Goal: Transaction & Acquisition: Book appointment/travel/reservation

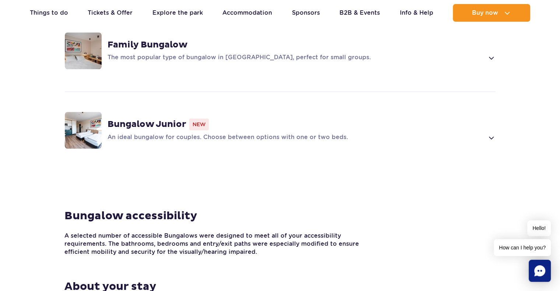
scroll to position [663, 0]
click at [134, 119] on strong "Bungalow Junior" at bounding box center [147, 124] width 79 height 11
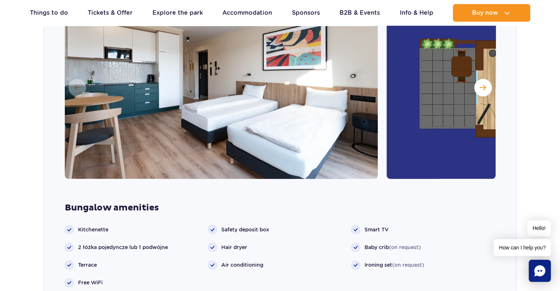
scroll to position [782, 0]
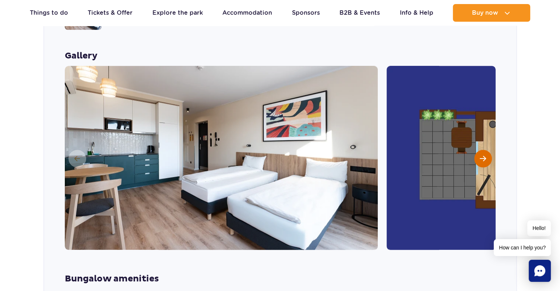
click at [483, 155] on span "Next slide" at bounding box center [483, 158] width 6 height 7
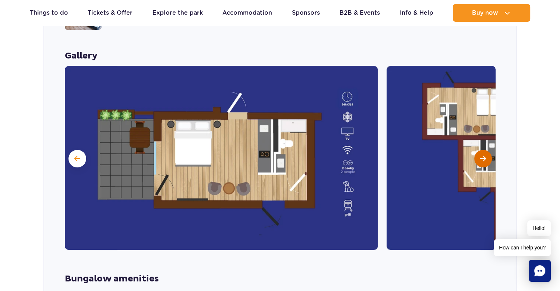
click at [483, 155] on span "Next slide" at bounding box center [483, 158] width 6 height 7
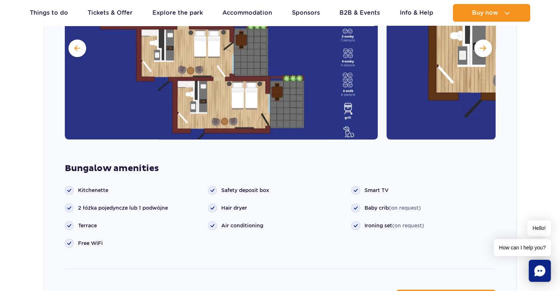
scroll to position [929, 0]
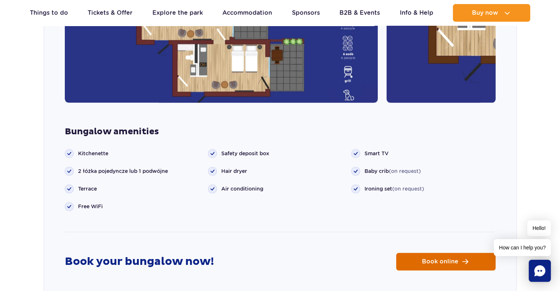
click at [432, 259] on span "Book online" at bounding box center [440, 262] width 36 height 6
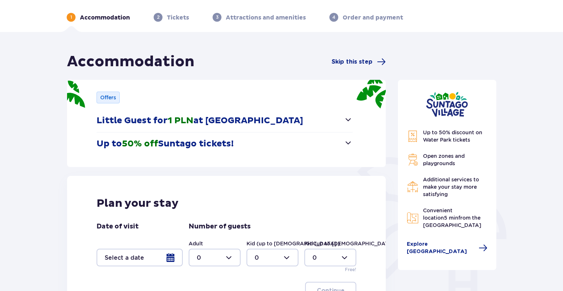
scroll to position [37, 0]
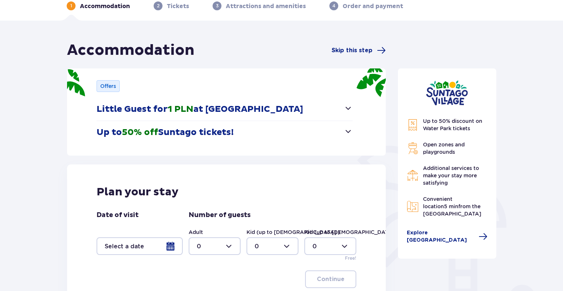
click at [350, 108] on span "button" at bounding box center [348, 108] width 9 height 9
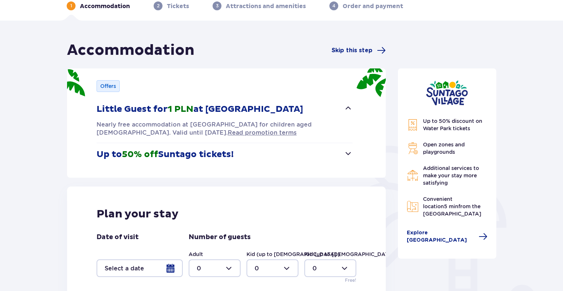
click at [350, 108] on span "button" at bounding box center [348, 108] width 9 height 9
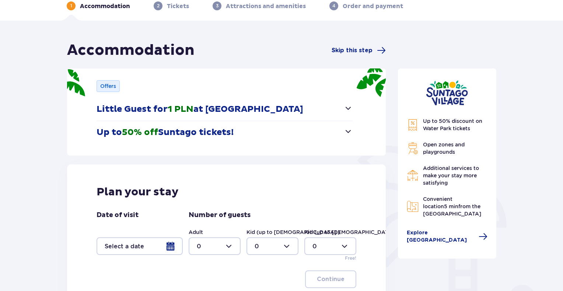
click at [350, 133] on span "button" at bounding box center [348, 131] width 9 height 9
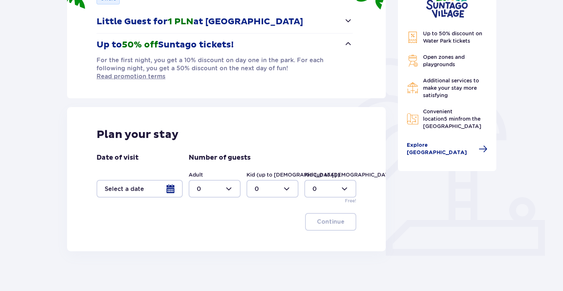
scroll to position [133, 0]
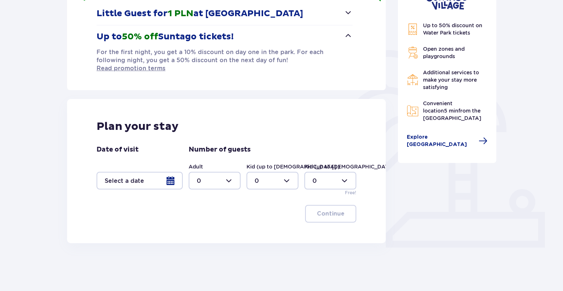
click at [232, 173] on div at bounding box center [215, 181] width 52 height 18
click at [203, 234] on div "5" at bounding box center [215, 236] width 36 height 8
type input "5"
click at [177, 172] on div at bounding box center [140, 181] width 86 height 18
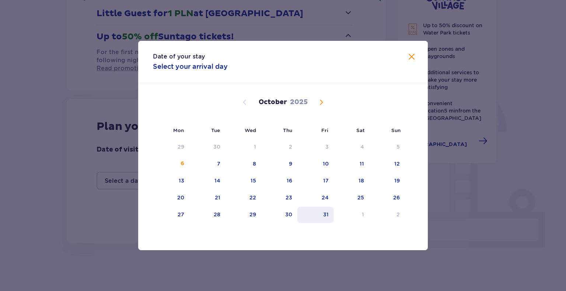
click at [331, 209] on div "31" at bounding box center [315, 215] width 36 height 16
click at [400, 209] on div "2" at bounding box center [387, 215] width 36 height 16
type input "[DATE] - [DATE]"
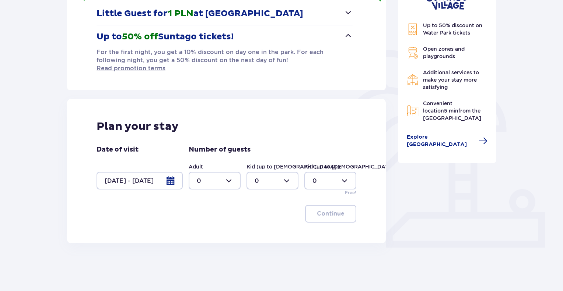
click at [232, 173] on div at bounding box center [215, 181] width 52 height 18
click at [208, 198] on div "5" at bounding box center [215, 199] width 36 height 8
type input "5"
click at [333, 211] on button "Continue" at bounding box center [330, 214] width 51 height 18
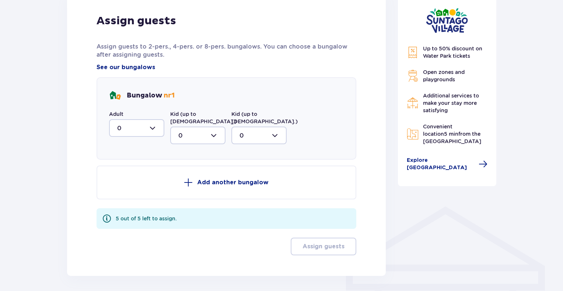
scroll to position [404, 0]
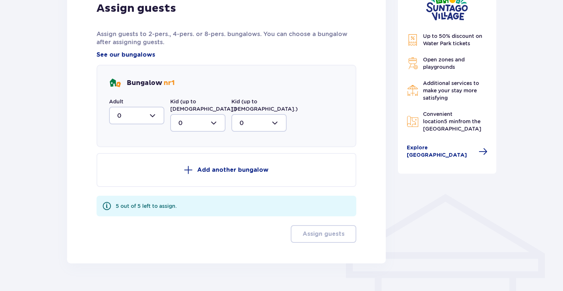
click at [153, 107] on div at bounding box center [136, 116] width 55 height 18
click at [264, 131] on div "Assign guests Assign guests to 2-pers., 4-pers. or 8-pers. bungalows. You can c…" at bounding box center [227, 122] width 260 height 242
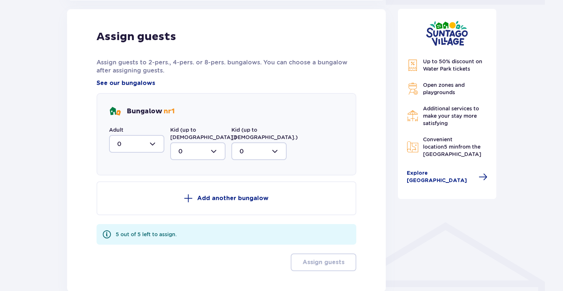
scroll to position [330, 0]
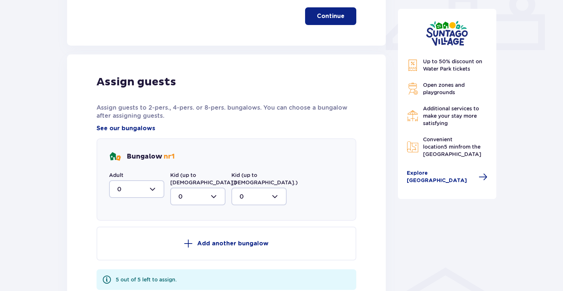
click at [151, 189] on div at bounding box center [136, 189] width 55 height 18
click at [137, 239] on div "2" at bounding box center [136, 243] width 39 height 8
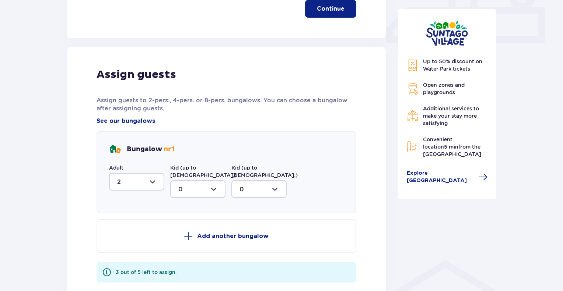
scroll to position [404, 0]
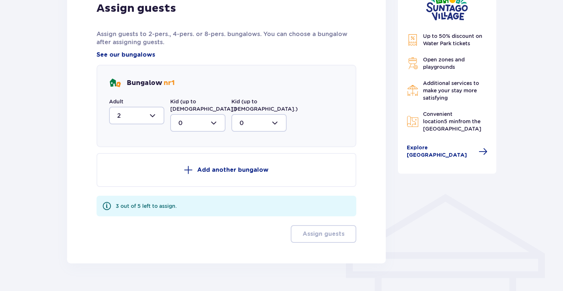
click at [156, 108] on div at bounding box center [136, 116] width 55 height 18
click at [126, 184] on div "5" at bounding box center [136, 188] width 39 height 8
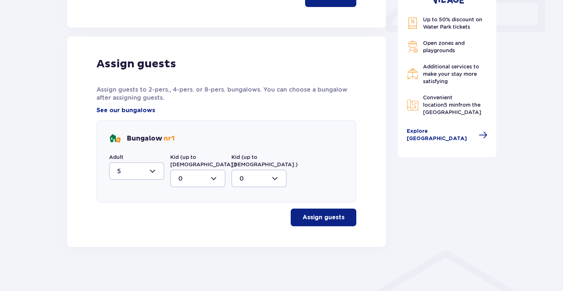
scroll to position [332, 0]
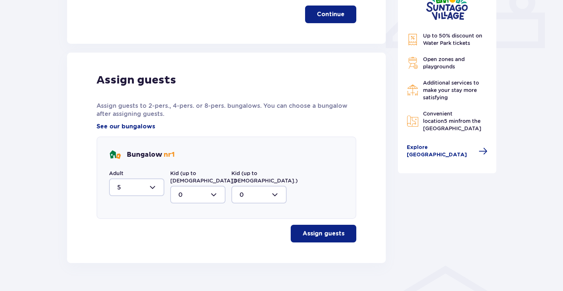
click at [336, 230] on p "Assign guests" at bounding box center [323, 234] width 42 height 8
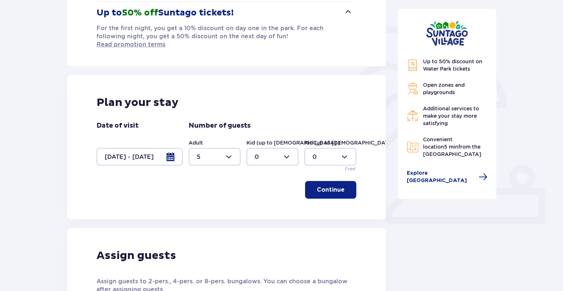
scroll to position [193, 0]
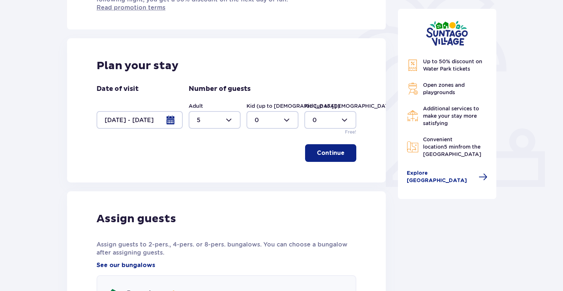
click at [343, 149] on span "button" at bounding box center [345, 153] width 9 height 9
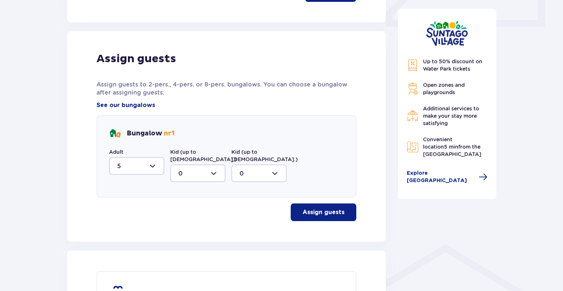
scroll to position [368, 0]
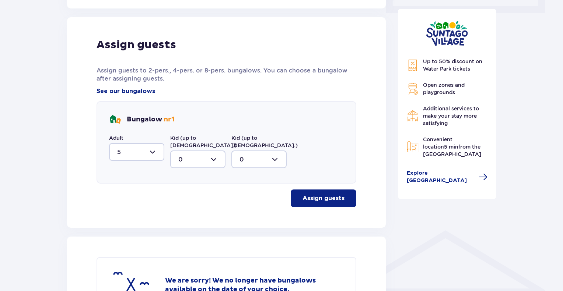
click at [158, 146] on div at bounding box center [136, 152] width 55 height 18
click at [134, 107] on div "2" at bounding box center [136, 111] width 39 height 8
type input "2"
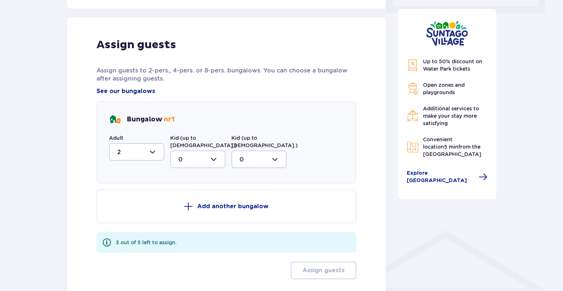
click at [298, 232] on div "3 out of 5 left to assign." at bounding box center [227, 242] width 260 height 21
click at [261, 190] on button "Add another bungalow" at bounding box center [227, 207] width 260 height 34
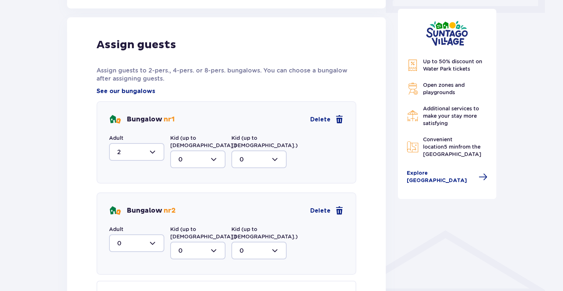
click at [152, 235] on div at bounding box center [136, 244] width 55 height 18
click at [144, 201] on div "2" at bounding box center [136, 205] width 39 height 8
type input "2"
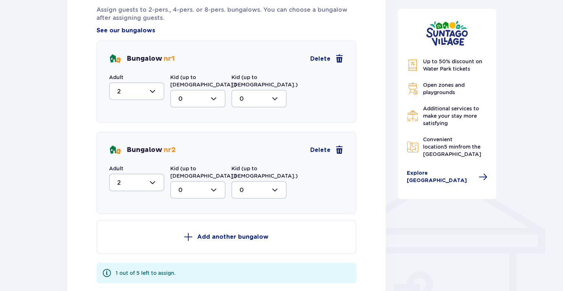
scroll to position [441, 0]
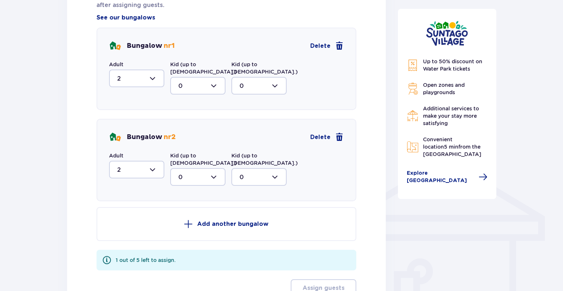
click at [214, 220] on p "Add another bungalow" at bounding box center [232, 224] width 71 height 8
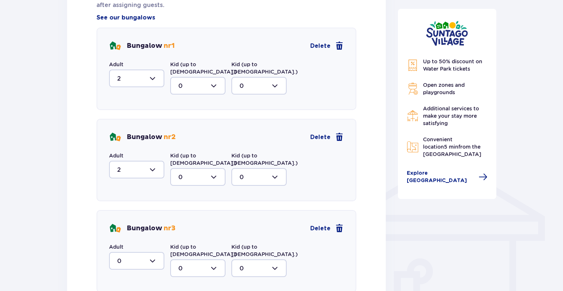
click at [156, 252] on div at bounding box center [136, 261] width 55 height 18
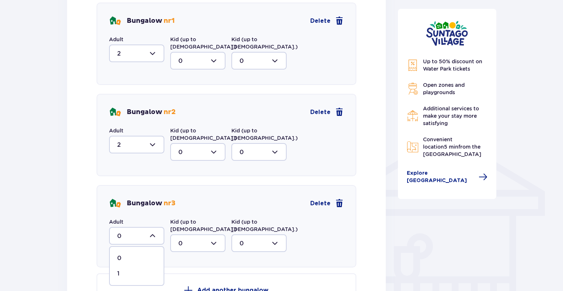
scroll to position [478, 0]
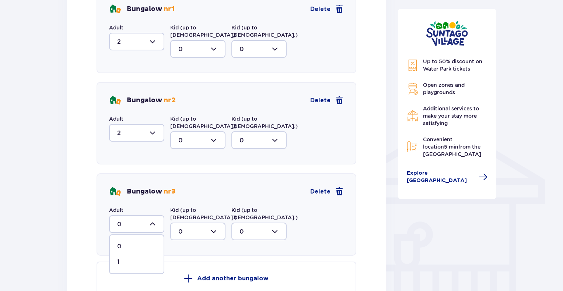
click at [150, 258] on div "1" at bounding box center [136, 262] width 39 height 8
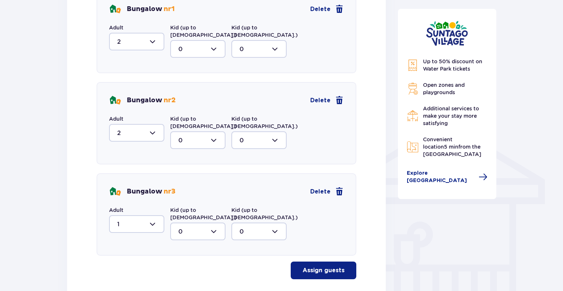
type input "1"
click at [330, 267] on p "Assign guests" at bounding box center [323, 271] width 42 height 8
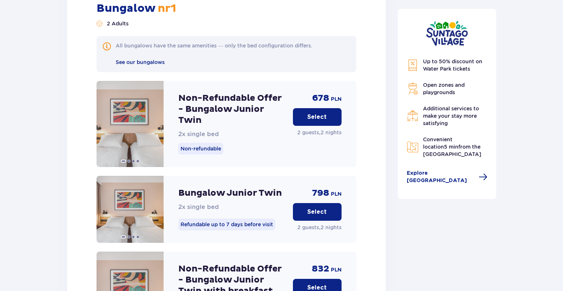
scroll to position [747, 0]
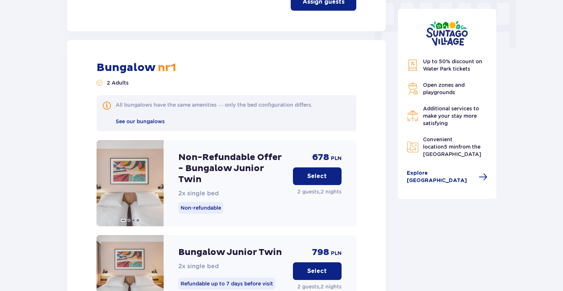
click at [319, 172] on p "Select" at bounding box center [317, 176] width 20 height 8
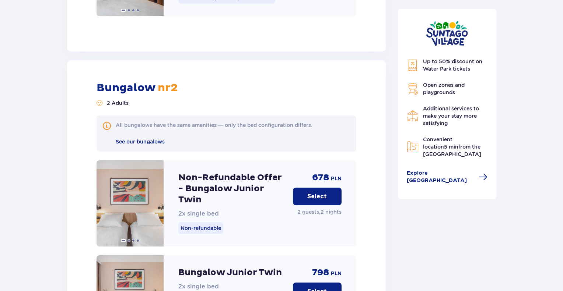
scroll to position [1912, 0]
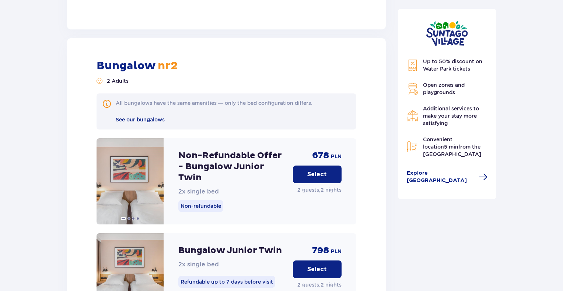
click at [328, 166] on button "Select" at bounding box center [317, 175] width 49 height 18
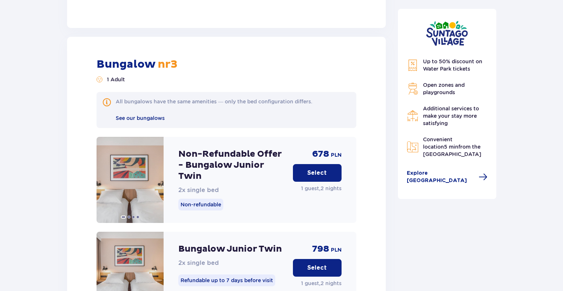
click at [328, 164] on button "Select" at bounding box center [317, 173] width 49 height 18
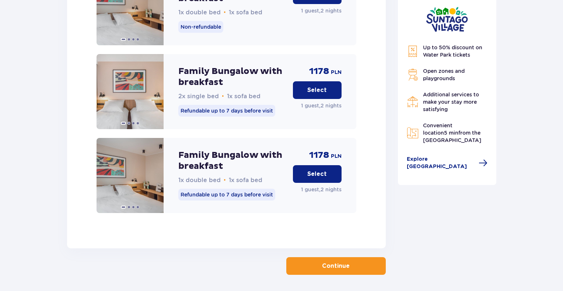
scroll to position [4021, 0]
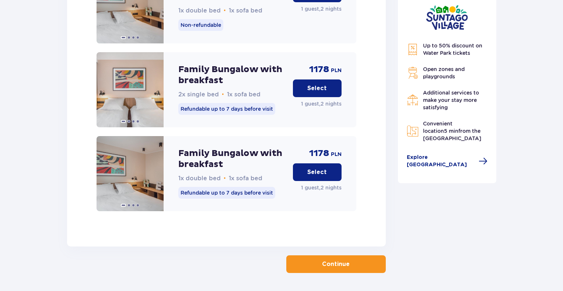
click at [331, 260] on p "Continue" at bounding box center [336, 264] width 28 height 8
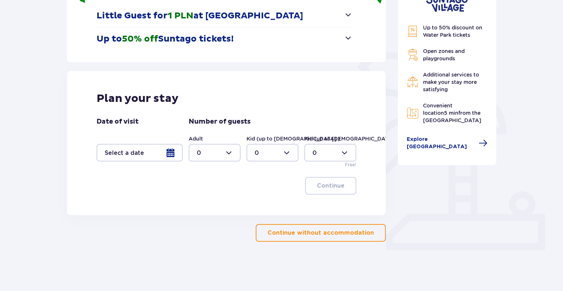
scroll to position [133, 0]
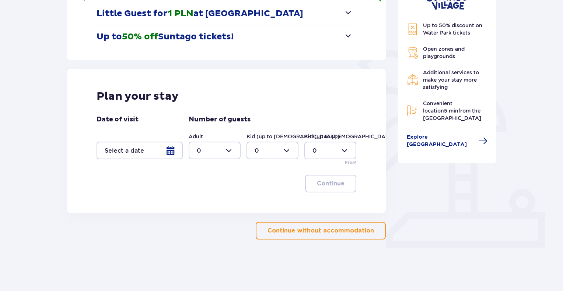
click at [175, 150] on div at bounding box center [140, 151] width 86 height 18
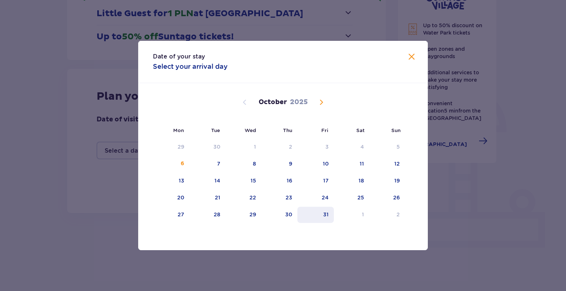
click at [328, 213] on div "31" at bounding box center [326, 214] width 6 height 7
click at [398, 213] on div "2" at bounding box center [397, 214] width 3 height 7
type input "31.10.25 - 02.11.25"
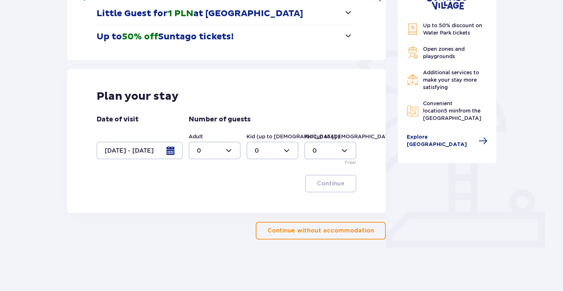
click at [233, 154] on div at bounding box center [215, 151] width 52 height 18
click at [200, 174] on div "5" at bounding box center [215, 177] width 36 height 8
type input "5"
click at [342, 184] on span "button" at bounding box center [345, 183] width 9 height 9
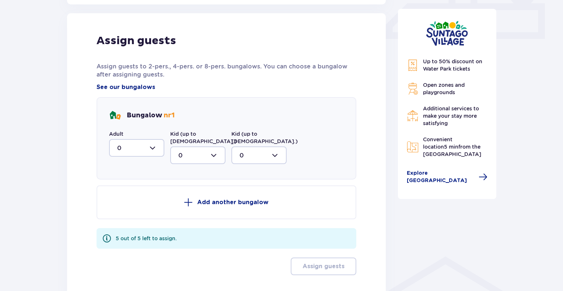
scroll to position [346, 0]
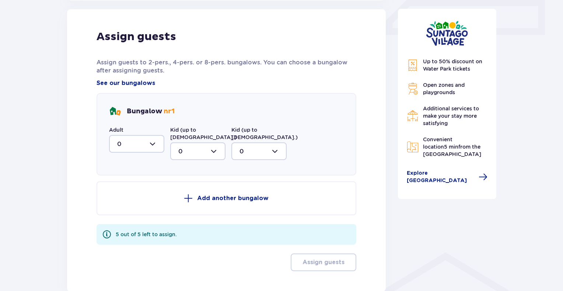
click at [143, 141] on div at bounding box center [136, 144] width 55 height 18
click at [134, 194] on div "2" at bounding box center [136, 197] width 39 height 8
type input "2"
click at [202, 194] on p "Add another bungalow" at bounding box center [232, 198] width 71 height 8
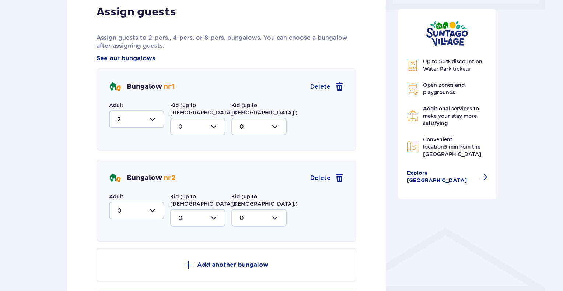
scroll to position [382, 0]
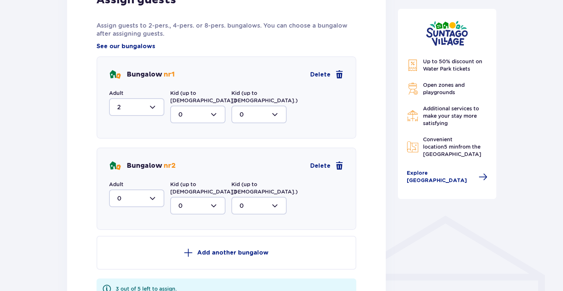
click at [154, 190] on div at bounding box center [136, 199] width 55 height 18
click at [153, 106] on div at bounding box center [136, 107] width 55 height 18
click at [210, 139] on div "Bungalow nr 1 Delete Adult 2 Kid (up to 12 y.o.) 0 Kid (up to 3 y.o.) 0 Bungalo…" at bounding box center [227, 143] width 260 height 174
click at [152, 190] on div at bounding box center [136, 199] width 55 height 18
click at [134, 248] on div "2" at bounding box center [136, 252] width 39 height 8
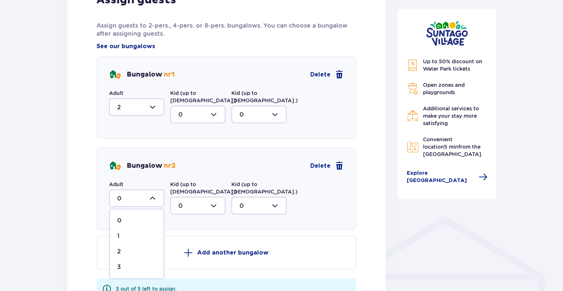
type input "2"
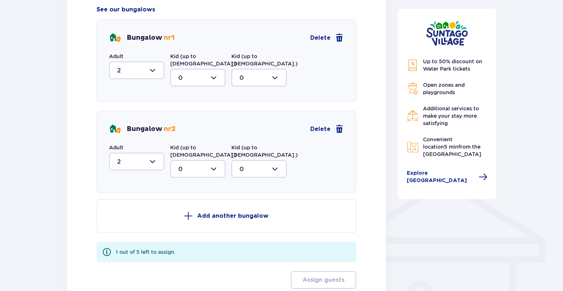
click at [181, 199] on button "Add another bungalow" at bounding box center [227, 216] width 260 height 34
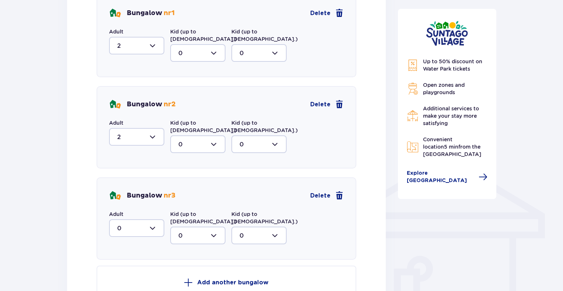
scroll to position [456, 0]
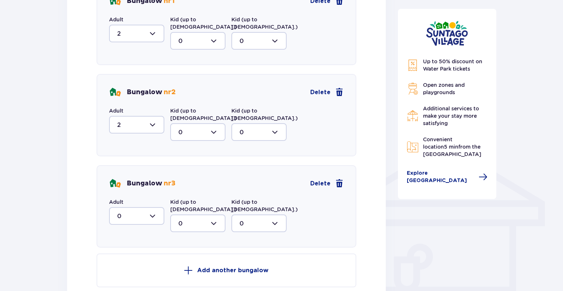
click at [148, 210] on div "Bungalow nr 3 Delete Adult 0 Kid (up to 12 y.o.) 0 Kid (up to 3 y.o.) 0" at bounding box center [227, 206] width 260 height 83
click at [152, 207] on div at bounding box center [136, 216] width 55 height 18
drag, startPoint x: 137, startPoint y: 236, endPoint x: 141, endPoint y: 235, distance: 4.9
click at [137, 250] on div "1" at bounding box center [136, 254] width 39 height 8
type input "1"
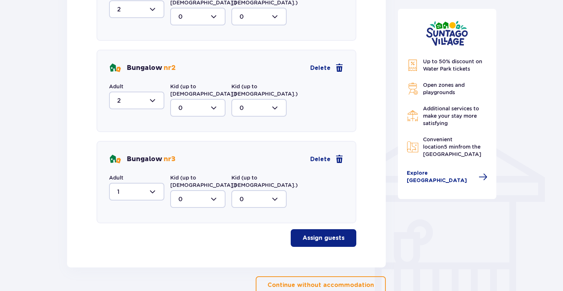
scroll to position [493, 0]
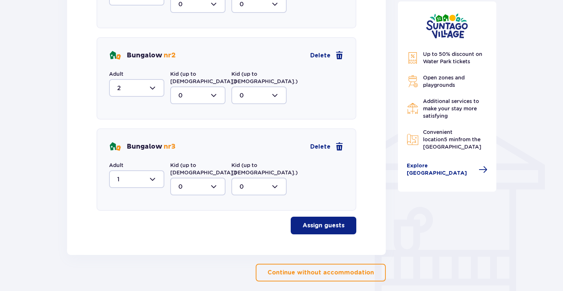
click at [304, 222] on p "Assign guests" at bounding box center [323, 226] width 42 height 8
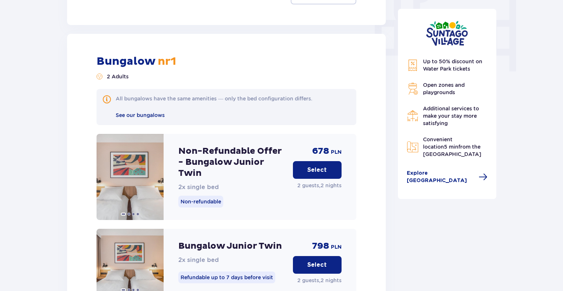
scroll to position [725, 0]
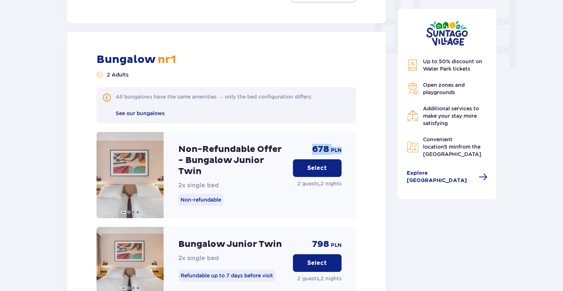
drag, startPoint x: 312, startPoint y: 123, endPoint x: 340, endPoint y: 123, distance: 28.4
click at [340, 144] on div "678 PLN" at bounding box center [326, 149] width 29 height 11
copy div "678 PLN"
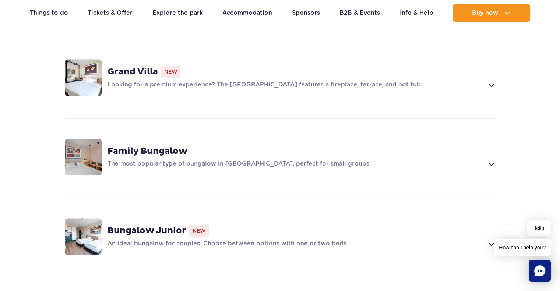
scroll to position [561, 0]
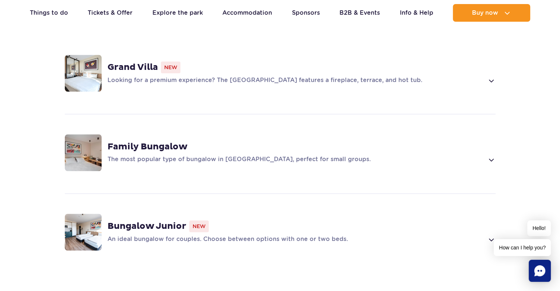
click at [138, 62] on strong "Grand Villa" at bounding box center [133, 67] width 50 height 11
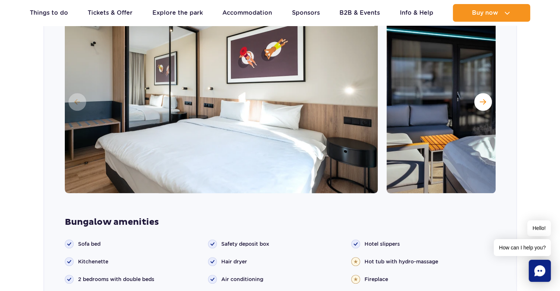
scroll to position [623, 0]
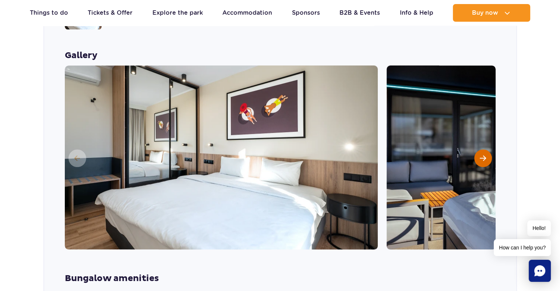
click at [486, 155] on span "Next slide" at bounding box center [483, 158] width 6 height 7
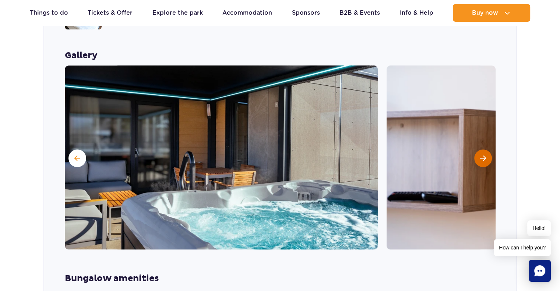
click at [486, 155] on span "Next slide" at bounding box center [483, 158] width 6 height 7
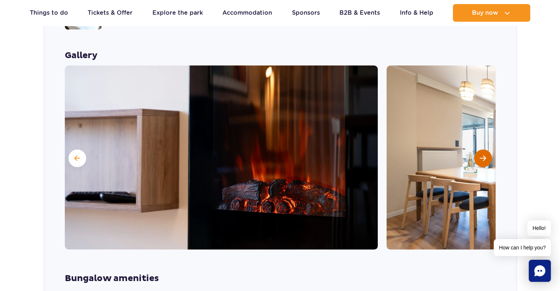
click at [486, 155] on span "Next slide" at bounding box center [483, 158] width 6 height 7
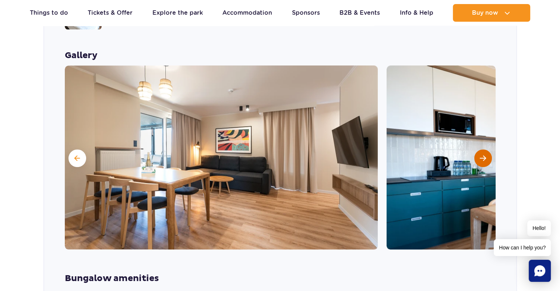
click at [486, 155] on span "Next slide" at bounding box center [483, 158] width 6 height 7
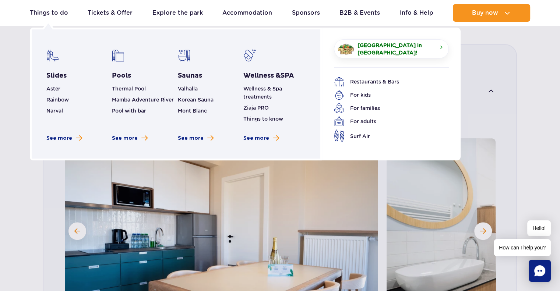
scroll to position [550, 0]
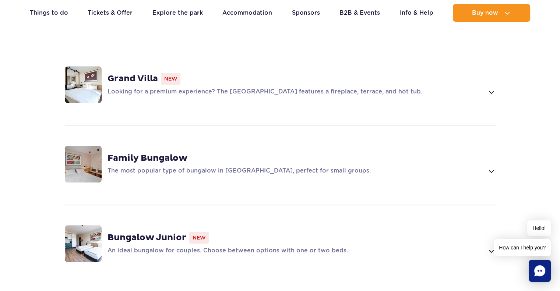
click at [132, 153] on strong "Family Bungalow" at bounding box center [148, 158] width 80 height 11
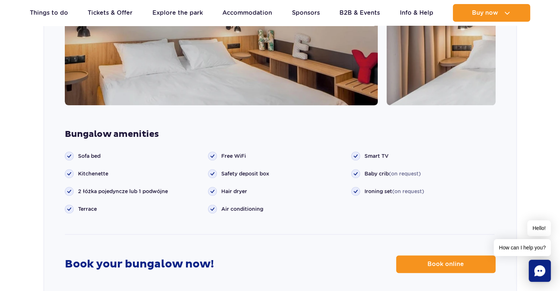
scroll to position [848, 0]
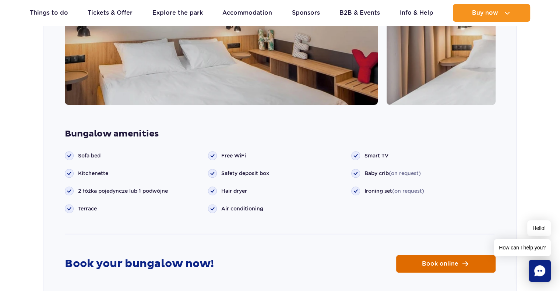
click at [453, 261] on span "Book online" at bounding box center [440, 264] width 36 height 6
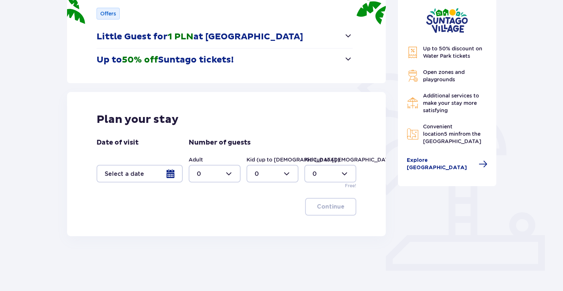
scroll to position [111, 0]
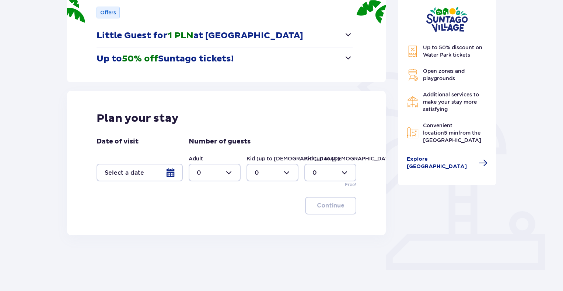
click at [169, 166] on div at bounding box center [140, 173] width 86 height 18
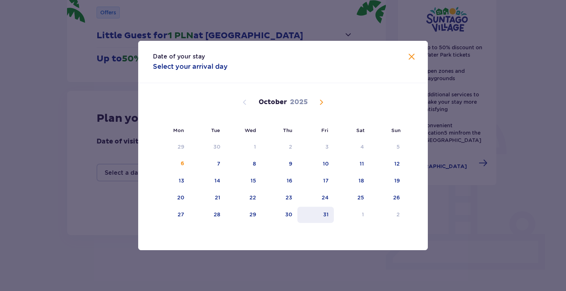
click at [323, 212] on div "31" at bounding box center [326, 214] width 6 height 7
click at [402, 213] on div "2" at bounding box center [387, 215] width 36 height 16
type input "31.10.25 - 02.11.25"
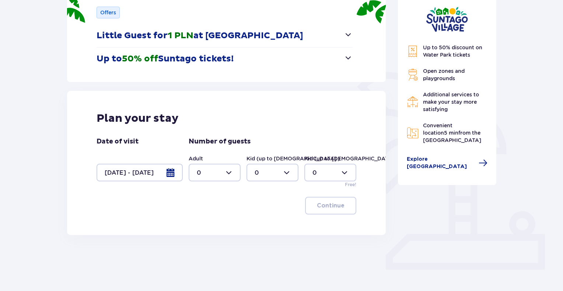
click at [231, 171] on div at bounding box center [215, 173] width 52 height 18
click at [203, 199] on div "5" at bounding box center [215, 199] width 36 height 8
type input "5"
click at [336, 208] on p "Continue" at bounding box center [331, 206] width 28 height 8
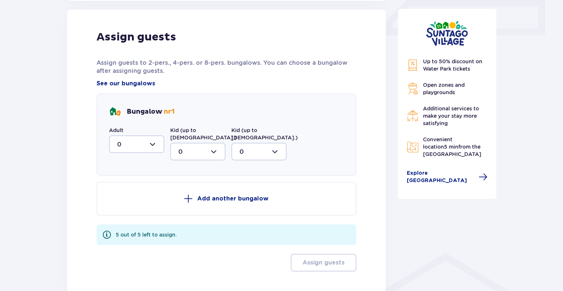
scroll to position [346, 0]
click at [161, 146] on div at bounding box center [136, 144] width 55 height 18
click at [126, 215] on div "5" at bounding box center [136, 216] width 39 height 8
type input "5"
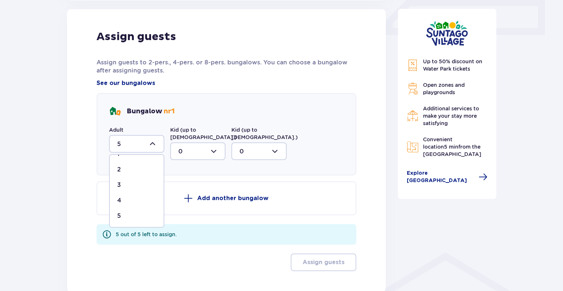
scroll to position [310, 0]
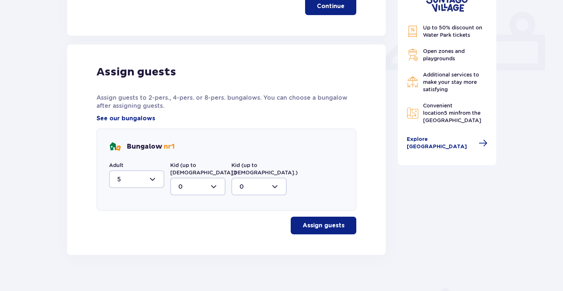
click at [334, 222] on p "Assign guests" at bounding box center [323, 226] width 42 height 8
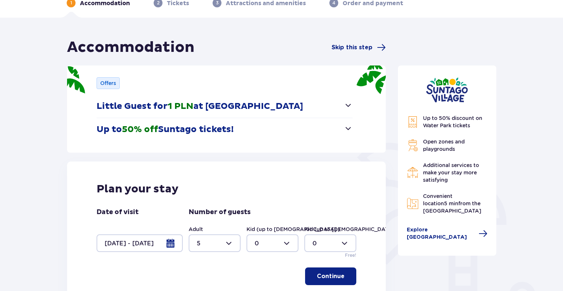
scroll to position [0, 0]
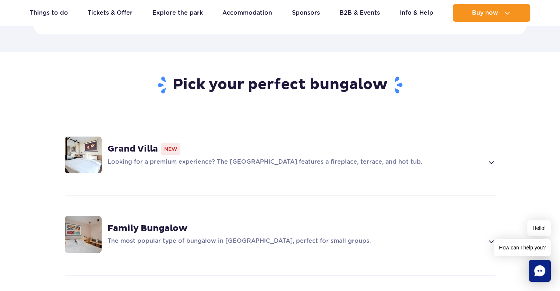
click at [123, 223] on strong "Family Bungalow" at bounding box center [148, 228] width 80 height 11
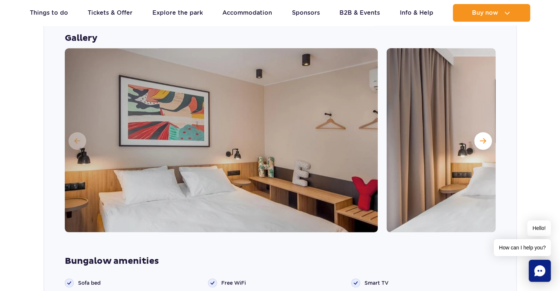
scroll to position [732, 0]
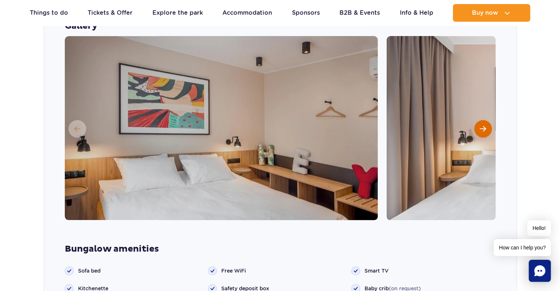
click at [478, 120] on button "Next slide" at bounding box center [483, 129] width 18 height 18
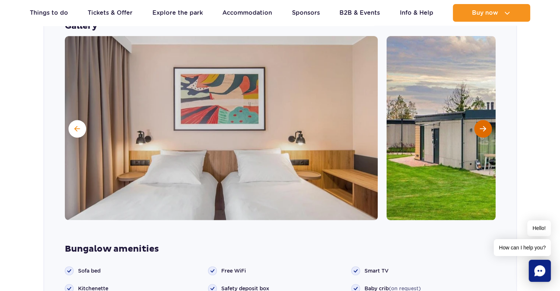
click at [474, 120] on button "Next slide" at bounding box center [483, 129] width 18 height 18
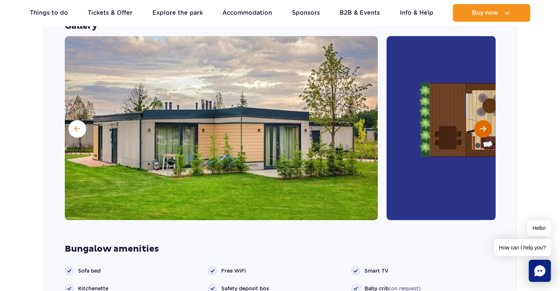
click at [474, 120] on button "Next slide" at bounding box center [483, 129] width 18 height 18
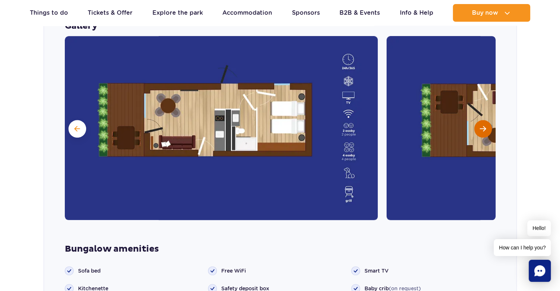
click at [474, 120] on button "Next slide" at bounding box center [483, 129] width 18 height 18
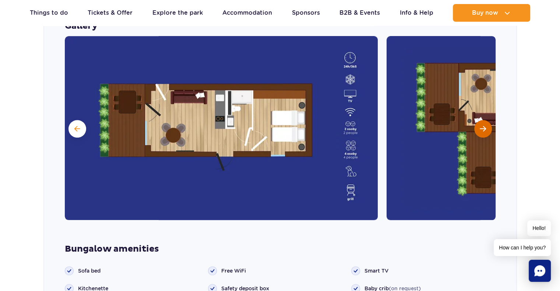
click at [474, 120] on button "Next slide" at bounding box center [483, 129] width 18 height 18
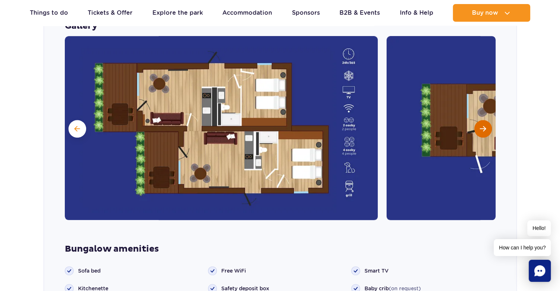
click at [474, 120] on button "Next slide" at bounding box center [483, 129] width 18 height 18
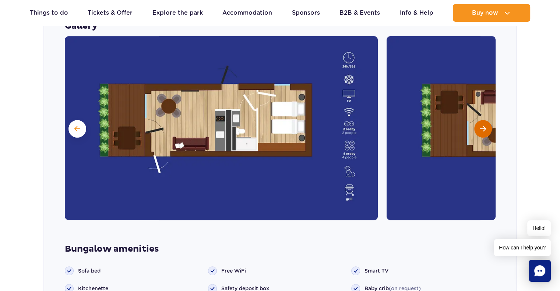
click at [474, 120] on button "Next slide" at bounding box center [483, 129] width 18 height 18
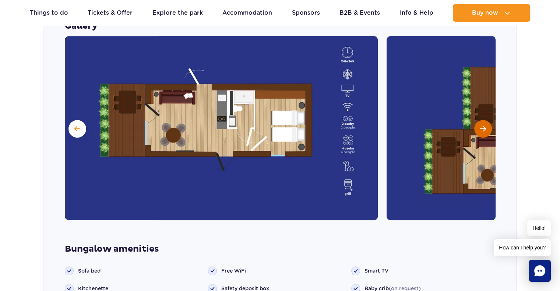
click at [474, 120] on button "Next slide" at bounding box center [483, 129] width 18 height 18
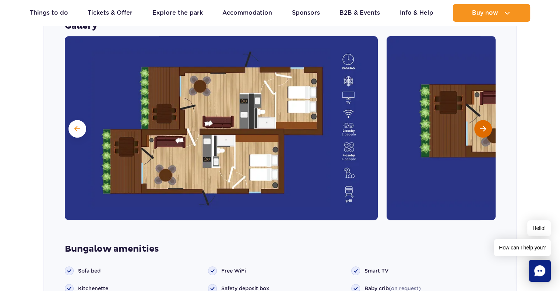
click at [488, 120] on button "Next slide" at bounding box center [483, 129] width 18 height 18
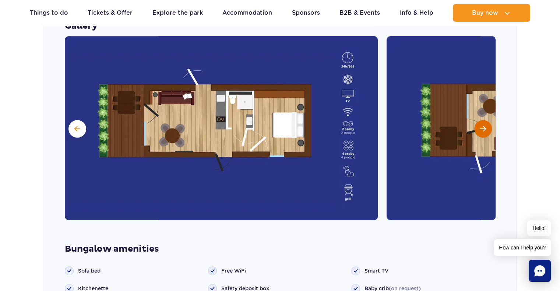
click at [488, 120] on button "Next slide" at bounding box center [483, 129] width 18 height 18
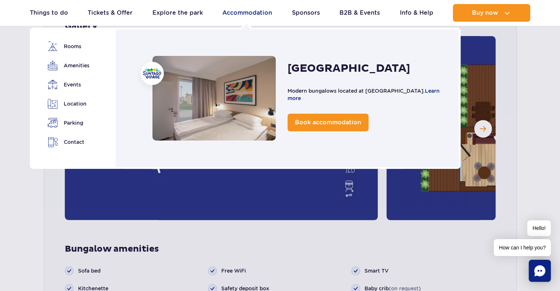
click at [248, 14] on link "Accommodation" at bounding box center [247, 13] width 50 height 18
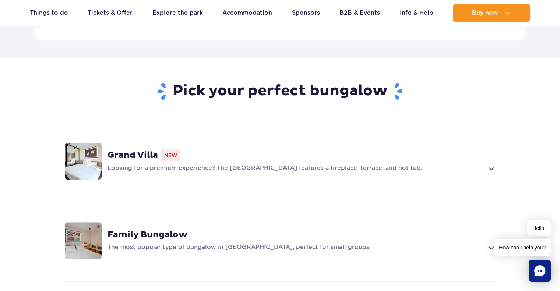
scroll to position [479, 0]
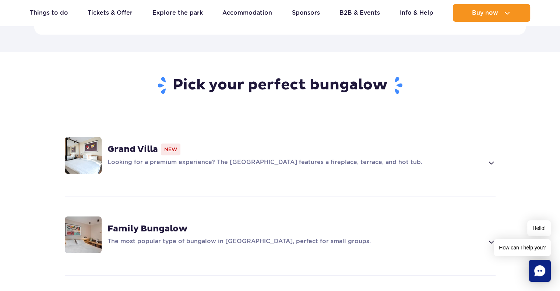
click at [141, 158] on p "Looking for a premium experience? The Grand Villa features a fireplace, terrace…" at bounding box center [296, 162] width 377 height 9
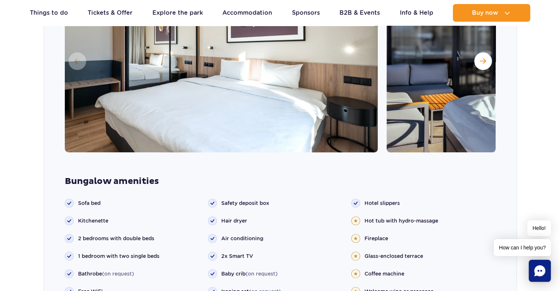
scroll to position [844, 0]
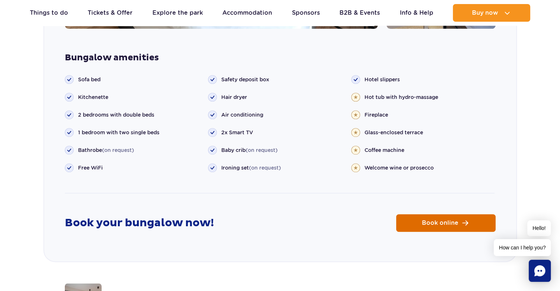
click at [436, 220] on span "Book online" at bounding box center [440, 223] width 36 height 6
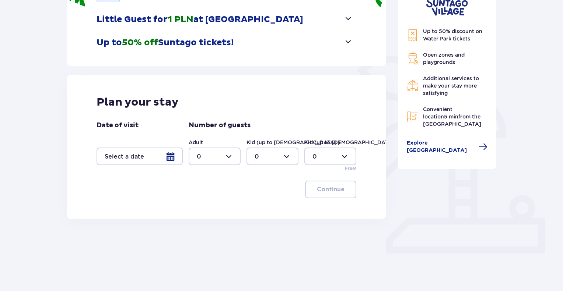
scroll to position [133, 0]
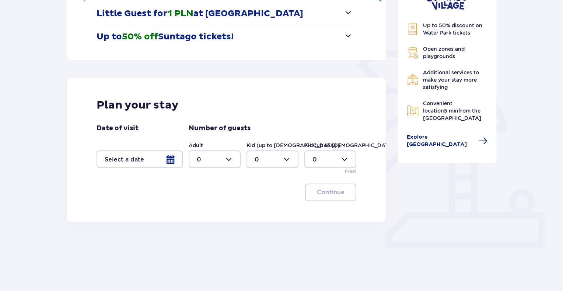
click at [137, 152] on div "Date of visit" at bounding box center [140, 146] width 86 height 44
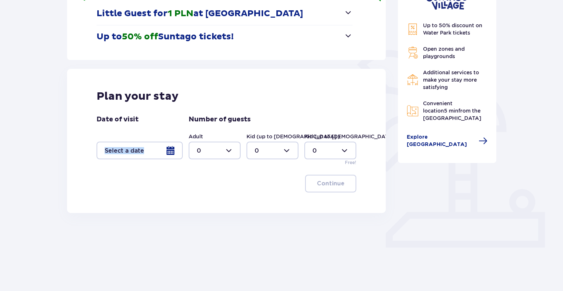
click at [177, 151] on div at bounding box center [140, 151] width 86 height 18
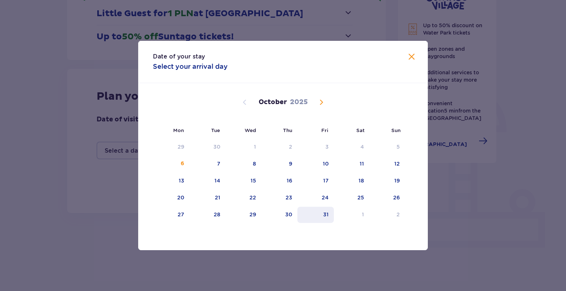
click at [331, 214] on div "31" at bounding box center [315, 215] width 36 height 16
click at [388, 216] on div "2" at bounding box center [387, 215] width 36 height 16
type input "[DATE] - [DATE]"
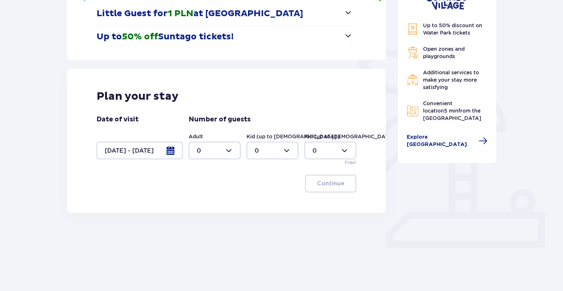
click at [218, 158] on div at bounding box center [215, 151] width 52 height 18
click at [205, 178] on div "5" at bounding box center [215, 177] width 36 height 8
type input "5"
click at [338, 183] on p "Continue" at bounding box center [331, 184] width 28 height 8
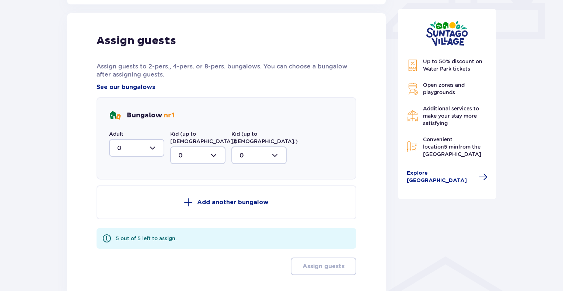
scroll to position [346, 0]
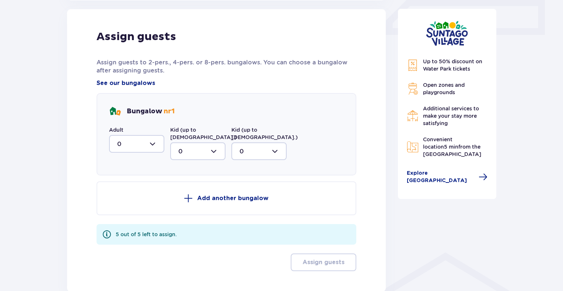
click at [154, 141] on div at bounding box center [136, 144] width 55 height 18
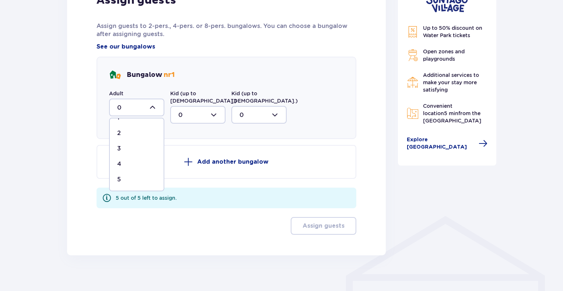
click at [123, 176] on div "5" at bounding box center [136, 180] width 39 height 8
type input "5"
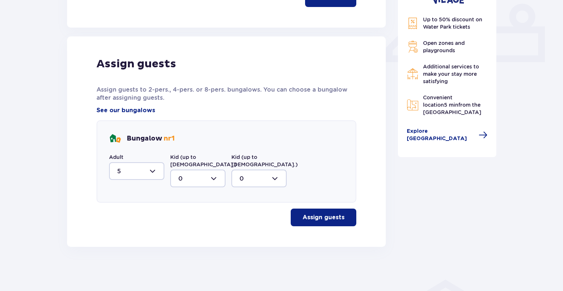
scroll to position [310, 0]
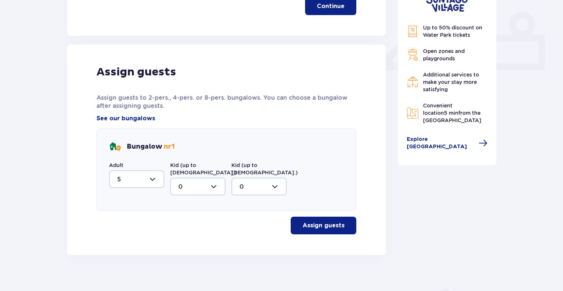
click at [323, 222] on p "Assign guests" at bounding box center [323, 226] width 42 height 8
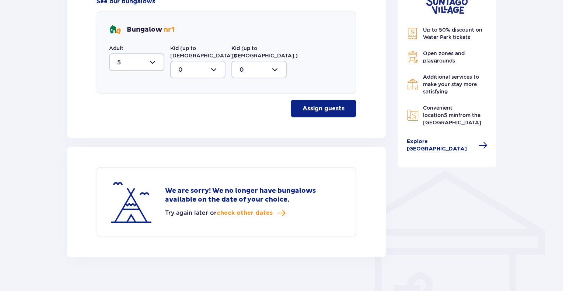
scroll to position [429, 0]
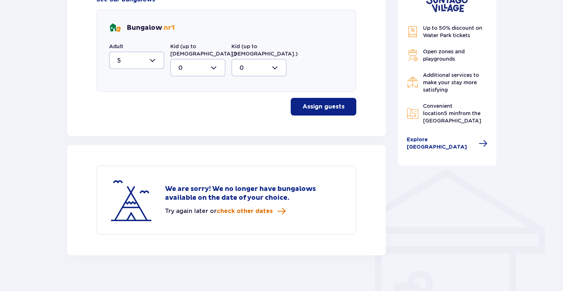
click at [269, 207] on span "check other dates" at bounding box center [245, 211] width 56 height 8
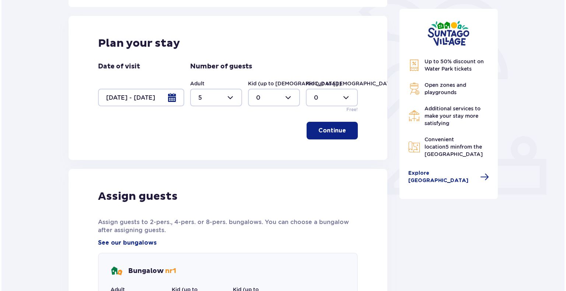
scroll to position [183, 0]
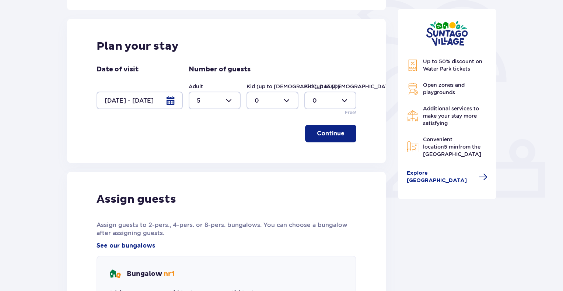
click at [165, 104] on div at bounding box center [140, 101] width 86 height 18
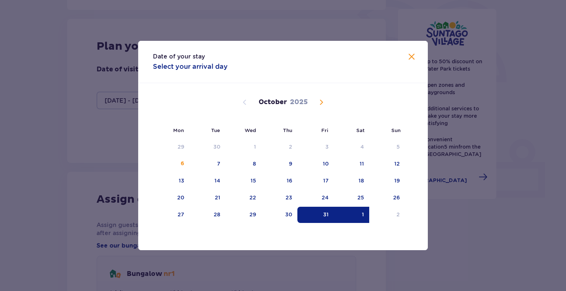
click at [322, 99] on span "Next month" at bounding box center [321, 102] width 9 height 9
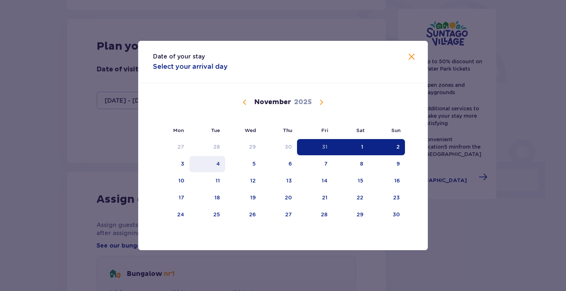
click at [189, 171] on div "4" at bounding box center [207, 164] width 36 height 16
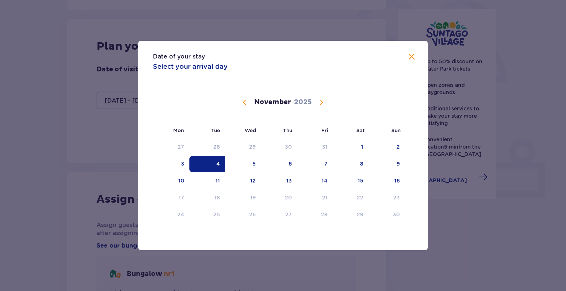
click at [242, 102] on span "Previous month" at bounding box center [244, 102] width 9 height 9
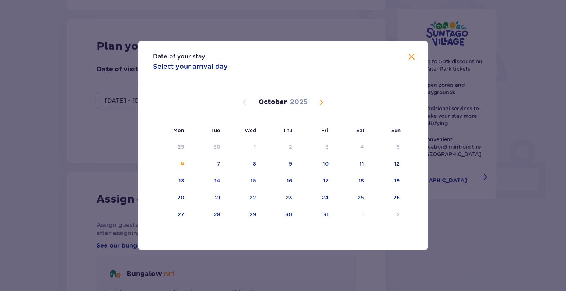
click at [321, 101] on span "Next month" at bounding box center [321, 102] width 9 height 9
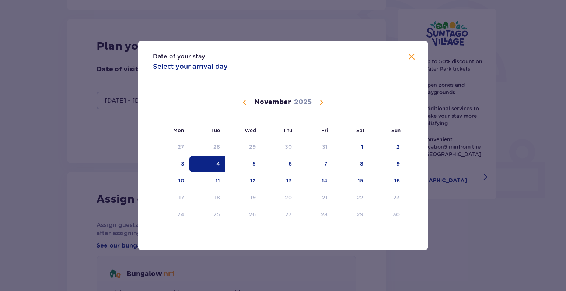
click at [321, 101] on span "Next month" at bounding box center [321, 102] width 9 height 9
click at [241, 101] on span "Previous month" at bounding box center [244, 102] width 9 height 9
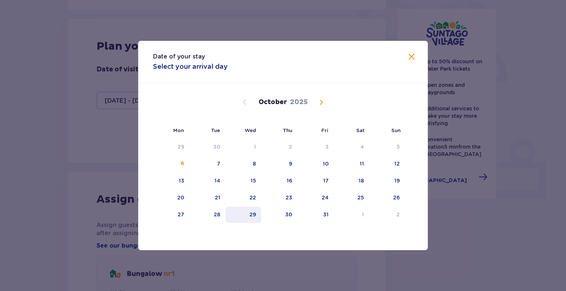
click at [250, 218] on div "29" at bounding box center [243, 215] width 36 height 16
click at [321, 213] on div "31" at bounding box center [315, 215] width 36 height 16
type input "29.10.25 - 31.10.25"
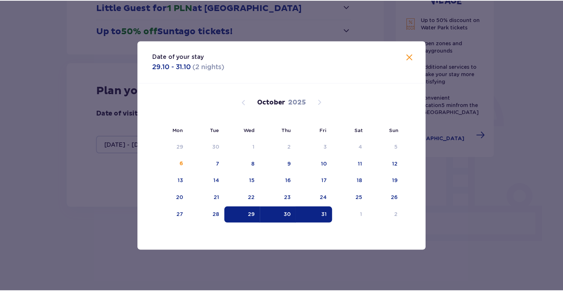
scroll to position [133, 0]
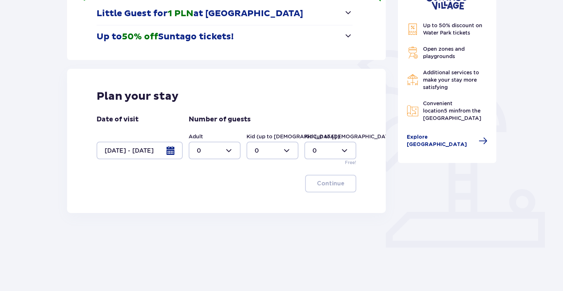
click at [234, 154] on div at bounding box center [215, 151] width 52 height 18
click at [212, 212] on div "5" at bounding box center [215, 214] width 36 height 8
type input "5"
click at [340, 184] on button "Continue" at bounding box center [330, 184] width 51 height 18
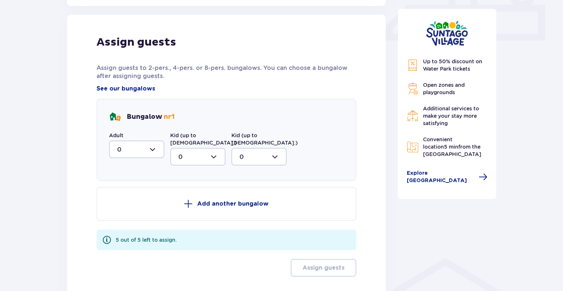
scroll to position [346, 0]
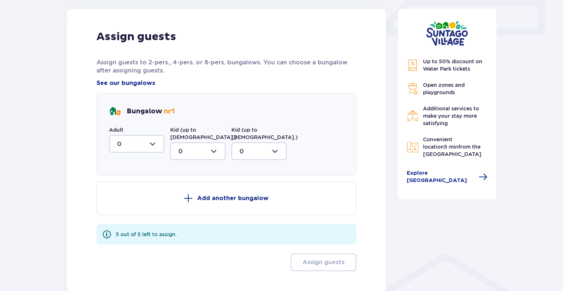
click at [153, 137] on div at bounding box center [136, 144] width 55 height 18
click at [136, 216] on div "5" at bounding box center [136, 216] width 39 height 8
type input "5"
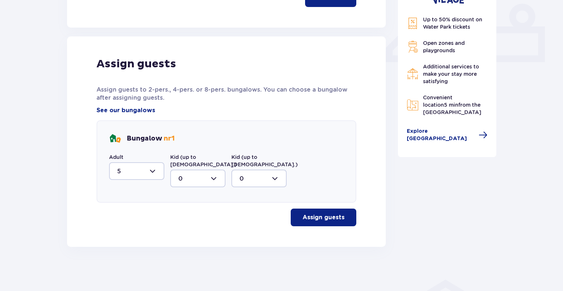
scroll to position [310, 0]
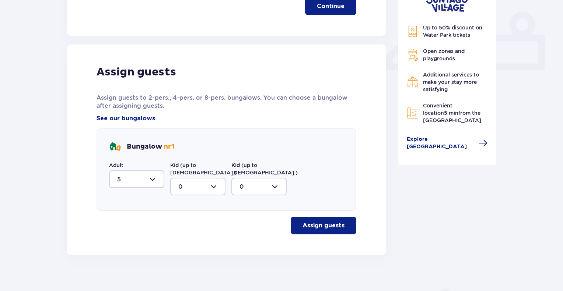
click at [317, 222] on p "Assign guests" at bounding box center [323, 226] width 42 height 8
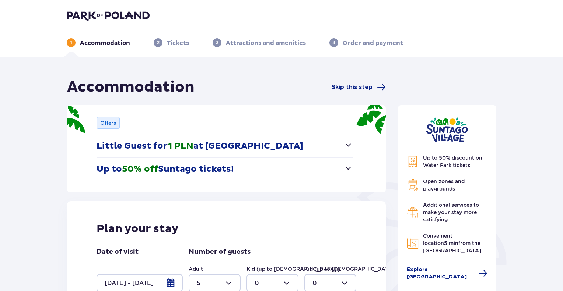
scroll to position [0, 0]
click at [201, 150] on p "Little Guest for 1 PLN at Suntago Village" at bounding box center [200, 146] width 207 height 11
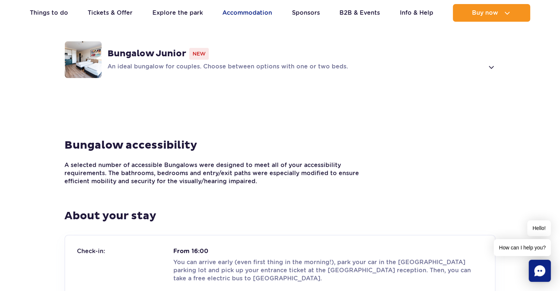
click at [253, 8] on link "Accommodation" at bounding box center [247, 13] width 50 height 18
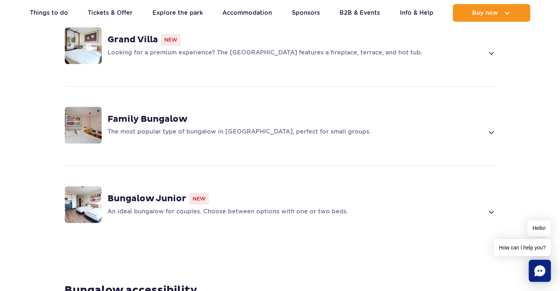
scroll to position [589, 0]
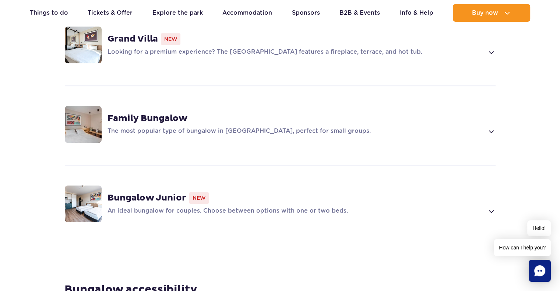
click at [118, 113] on strong "Family Bungalow" at bounding box center [148, 118] width 80 height 11
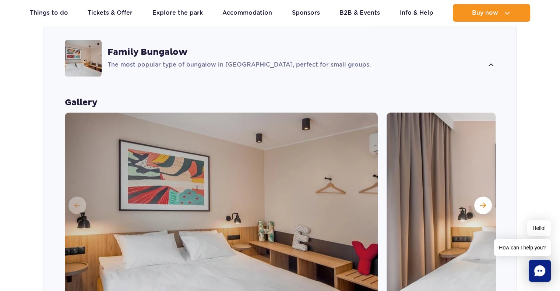
scroll to position [738, 0]
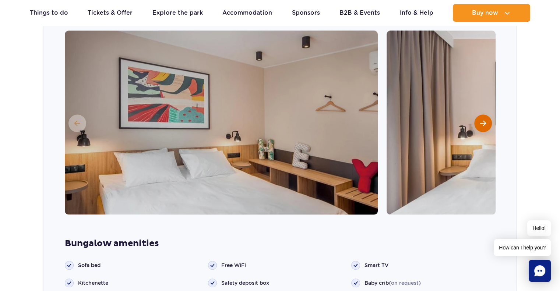
click at [478, 115] on button "Next slide" at bounding box center [483, 124] width 18 height 18
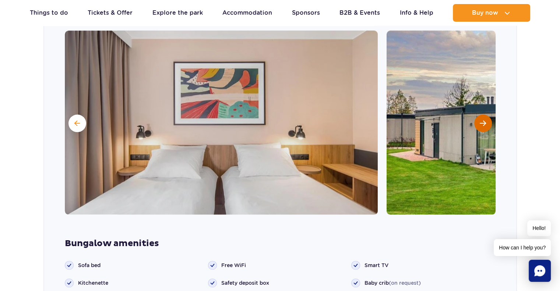
click at [478, 115] on button "Next slide" at bounding box center [483, 124] width 18 height 18
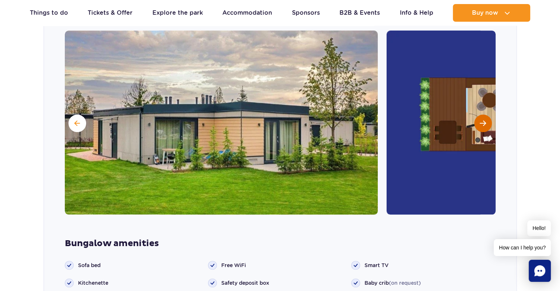
click at [478, 115] on button "Next slide" at bounding box center [483, 124] width 18 height 18
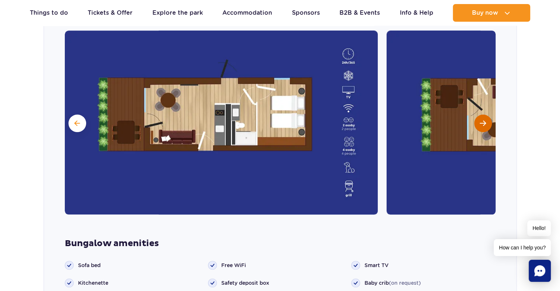
click at [478, 115] on button "Next slide" at bounding box center [483, 124] width 18 height 18
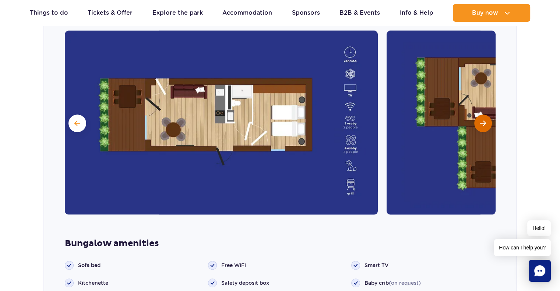
click at [478, 115] on button "Next slide" at bounding box center [483, 124] width 18 height 18
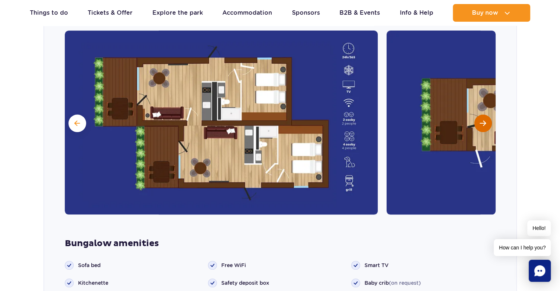
click at [478, 115] on button "Next slide" at bounding box center [483, 124] width 18 height 18
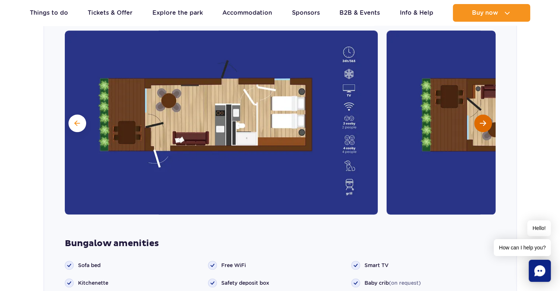
click at [478, 115] on button "Next slide" at bounding box center [483, 124] width 18 height 18
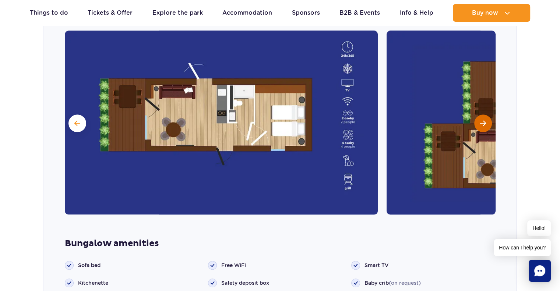
click at [478, 115] on button "Next slide" at bounding box center [483, 124] width 18 height 18
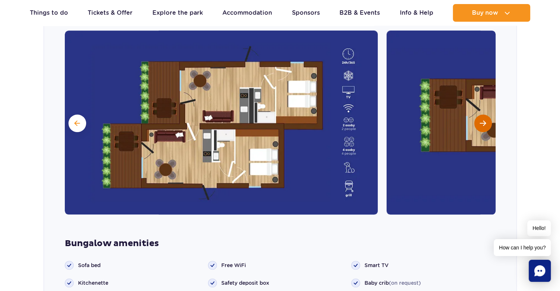
click at [478, 115] on button "Next slide" at bounding box center [483, 124] width 18 height 18
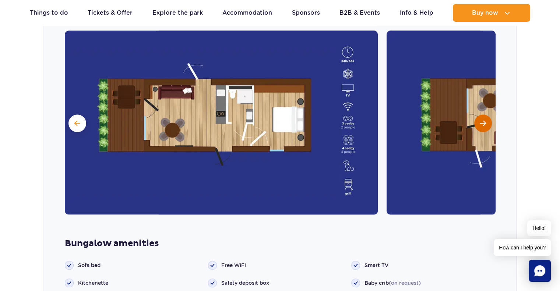
click at [478, 115] on button "Next slide" at bounding box center [483, 124] width 18 height 18
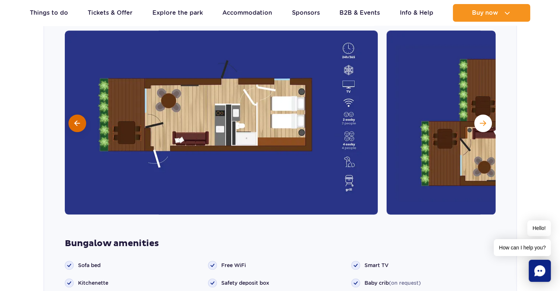
click at [80, 115] on button at bounding box center [78, 124] width 18 height 18
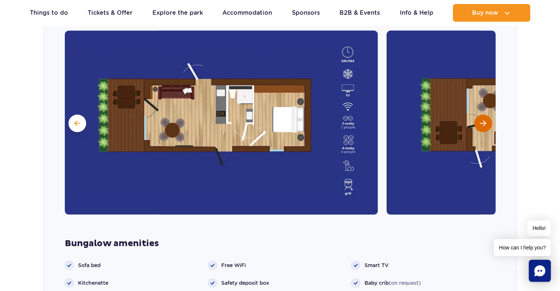
click at [485, 120] on span "Next slide" at bounding box center [483, 123] width 6 height 7
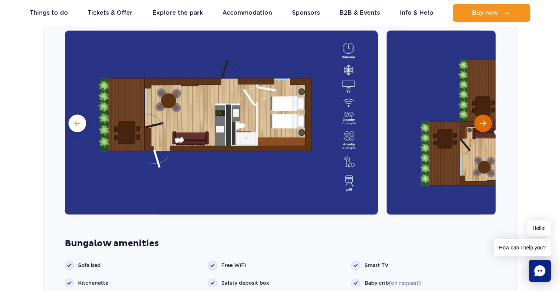
click at [485, 120] on span "Next slide" at bounding box center [483, 123] width 6 height 7
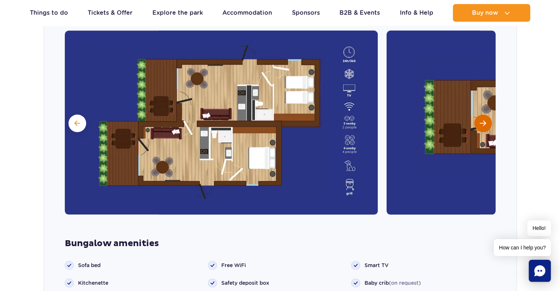
click at [485, 120] on span "Next slide" at bounding box center [483, 123] width 6 height 7
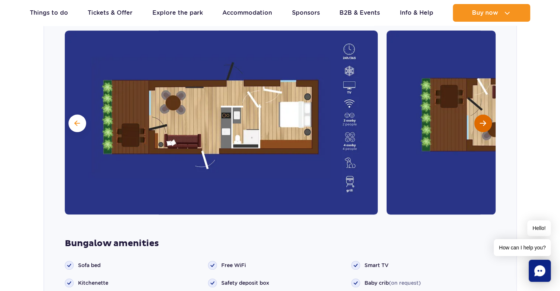
click at [485, 120] on span "Next slide" at bounding box center [483, 123] width 6 height 7
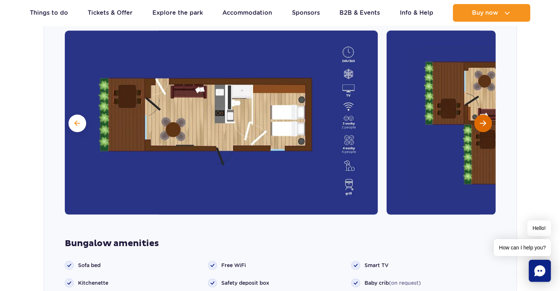
click at [485, 120] on span "Next slide" at bounding box center [483, 123] width 6 height 7
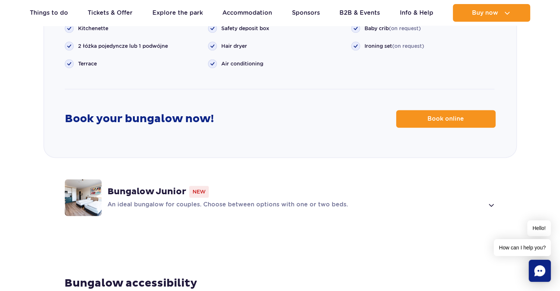
scroll to position [996, 0]
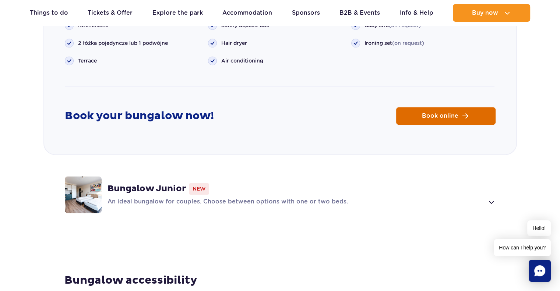
click at [455, 113] on span "Book online" at bounding box center [440, 116] width 36 height 6
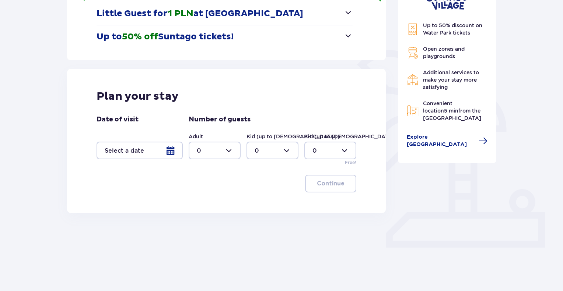
click at [164, 148] on div at bounding box center [140, 151] width 86 height 18
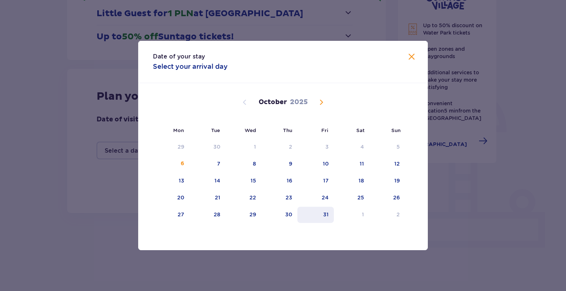
click at [328, 216] on div "31" at bounding box center [326, 214] width 6 height 7
click at [395, 216] on div "2" at bounding box center [387, 215] width 36 height 16
type input "[DATE] - [DATE]"
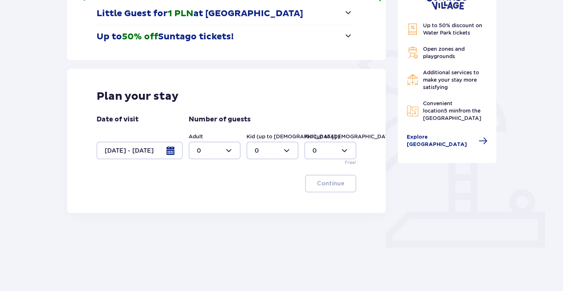
click at [216, 155] on div at bounding box center [215, 151] width 52 height 18
click at [211, 212] on div "5" at bounding box center [215, 214] width 36 height 8
type input "5"
click at [342, 184] on span "button" at bounding box center [345, 183] width 9 height 9
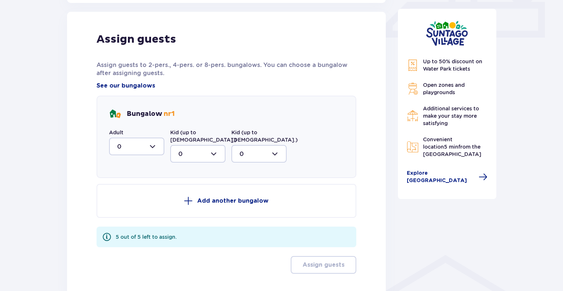
scroll to position [346, 0]
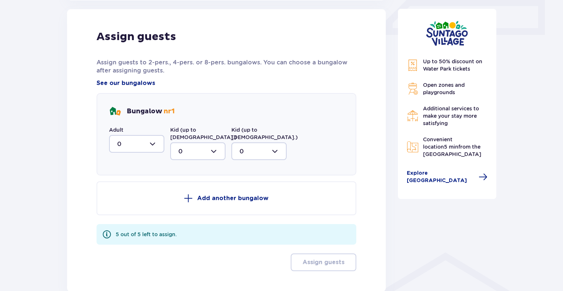
click at [158, 144] on div at bounding box center [136, 144] width 55 height 18
click at [141, 194] on div "2" at bounding box center [136, 197] width 39 height 8
type input "2"
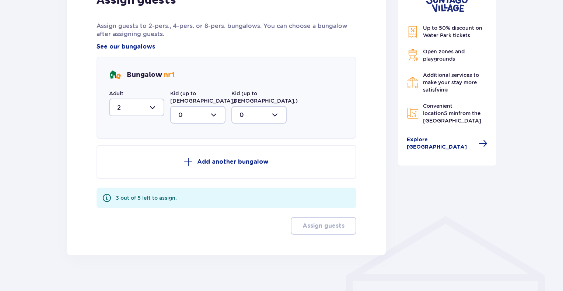
click at [225, 158] on p "Add another bungalow" at bounding box center [232, 162] width 71 height 8
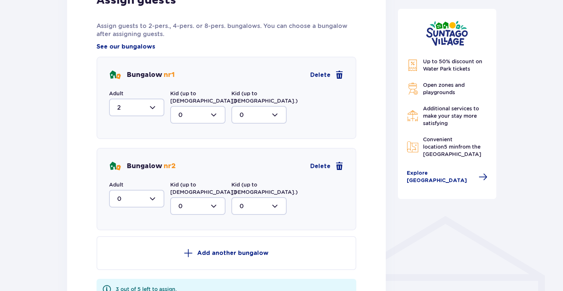
click at [150, 193] on div at bounding box center [136, 199] width 55 height 18
click at [130, 260] on span "3" at bounding box center [137, 267] width 54 height 15
type input "3"
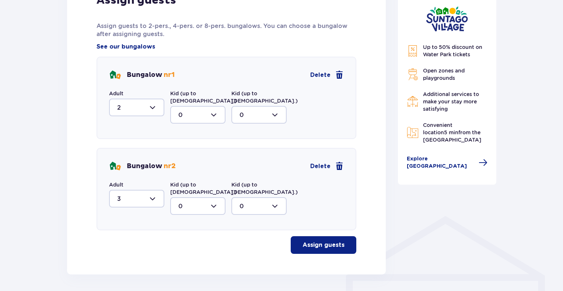
click at [321, 241] on p "Assign guests" at bounding box center [323, 245] width 42 height 8
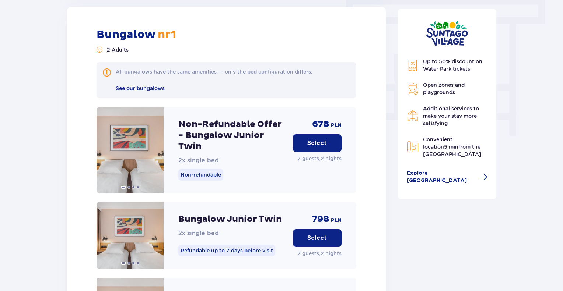
scroll to position [641, 0]
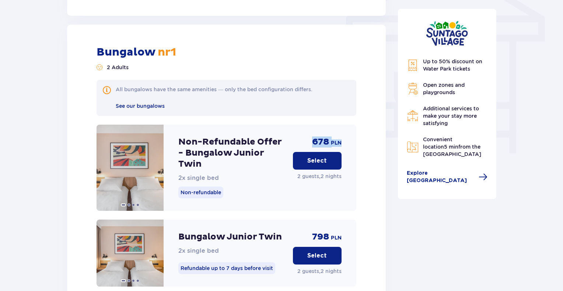
drag, startPoint x: 311, startPoint y: 123, endPoint x: 345, endPoint y: 125, distance: 33.9
click at [345, 125] on div "Non-Refundable Offer - Bungalow Junior Twin 2x single bed Non-refundable 678 PL…" at bounding box center [227, 168] width 260 height 86
copy div "678 PLN"
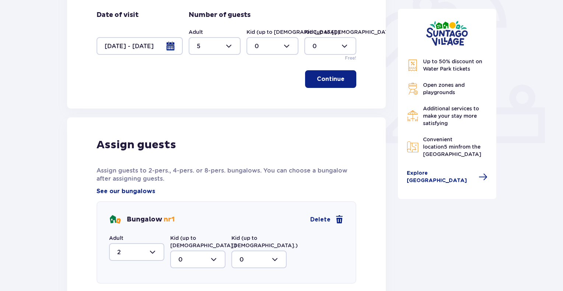
scroll to position [162, 0]
